Goal: Task Accomplishment & Management: Manage account settings

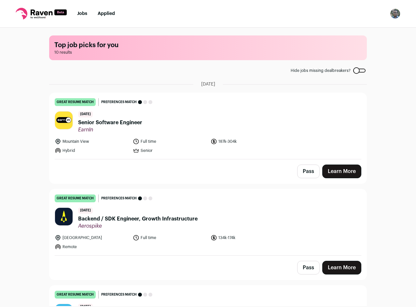
click at [311, 177] on button "Pass" at bounding box center [308, 172] width 22 height 14
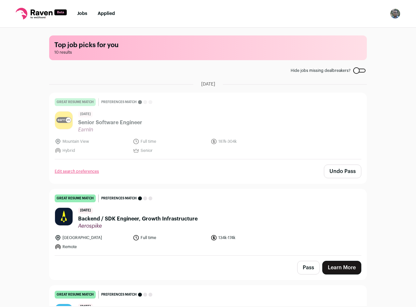
scroll to position [33, 0]
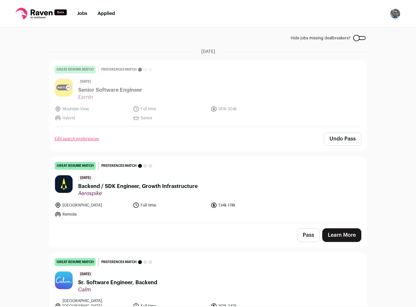
click at [274, 191] on header "3 days ago Backend / SDK Engineer, Growth Infrastructure Aerospike" at bounding box center [208, 186] width 306 height 22
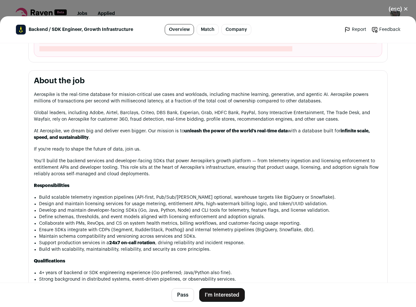
scroll to position [325, 0]
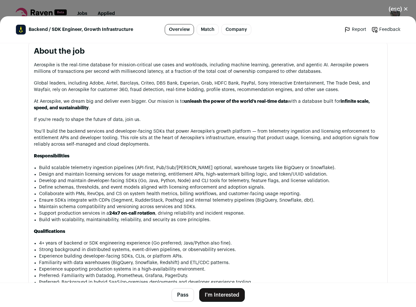
click at [185, 298] on button "Pass" at bounding box center [182, 295] width 22 height 14
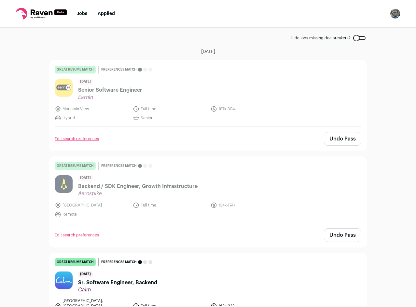
click at [258, 196] on header "3 days ago Backend / SDK Engineer, Growth Infrastructure Aerospike" at bounding box center [208, 186] width 306 height 22
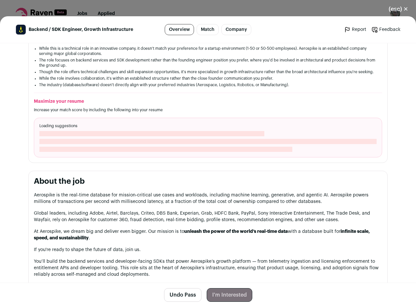
scroll to position [293, 0]
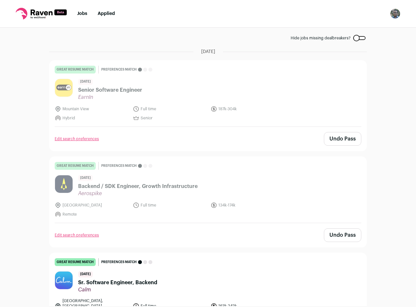
click at [263, 187] on header "3 days ago Backend / SDK Engineer, Growth Infrastructure Aerospike" at bounding box center [208, 186] width 306 height 22
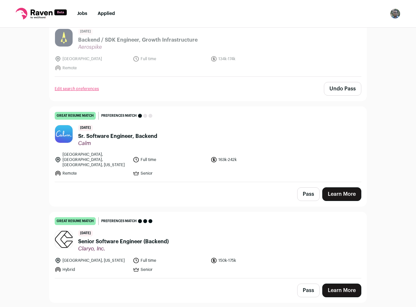
scroll to position [195, 0]
